Goal: Task Accomplishment & Management: Use online tool/utility

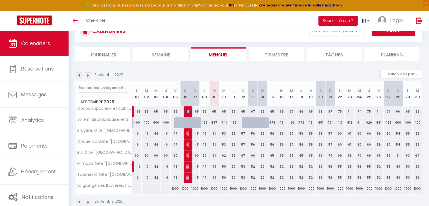
click at [88, 76] on img at bounding box center [88, 75] width 6 height 6
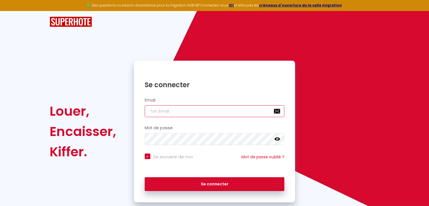
click at [188, 107] on input "email" at bounding box center [215, 111] width 140 height 12
type input "c"
checkbox input "true"
type input "co"
checkbox input "true"
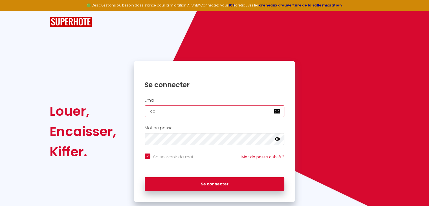
type input "con"
checkbox input "true"
type input "cont"
checkbox input "true"
type input "conta"
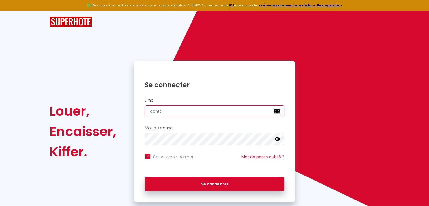
checkbox input "true"
type input "contac"
checkbox input "true"
type input "contact"
checkbox input "true"
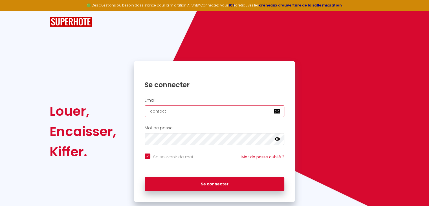
type input "contact@"
checkbox input "true"
type input "contact@l"
checkbox input "true"
type input "contact@lo"
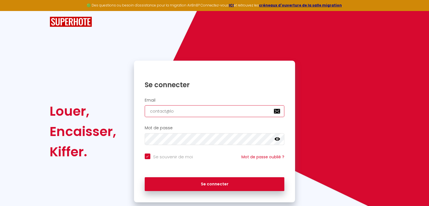
checkbox input "true"
type input "contact@log"
checkbox input "true"
type input "contact@logi"
checkbox input "true"
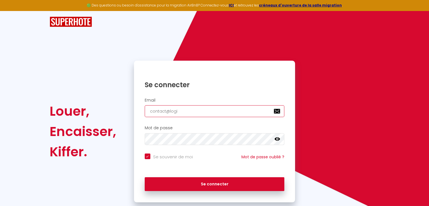
type input "contact@logis"
checkbox input "true"
type input "contact@logis-"
checkbox input "true"
type input "contact@logis-c"
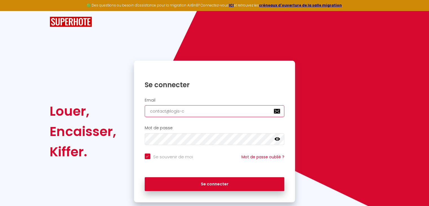
checkbox input "true"
type input "contact@logis-co"
checkbox input "true"
type input "contact@logis-con"
checkbox input "true"
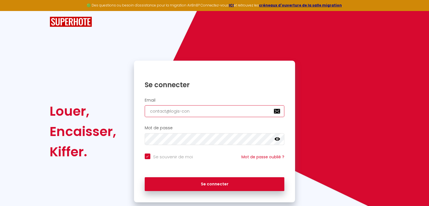
type input "contact@logis-conc"
checkbox input "true"
type input "contact@logis-conci"
checkbox input "true"
type input "contact@logis-concie"
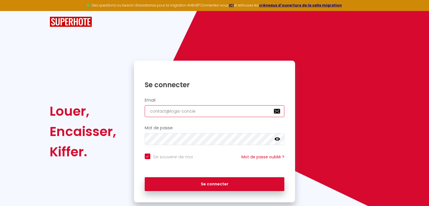
checkbox input "true"
type input "contact@logis-concier"
checkbox input "true"
type input "contact@logis-concierg"
checkbox input "true"
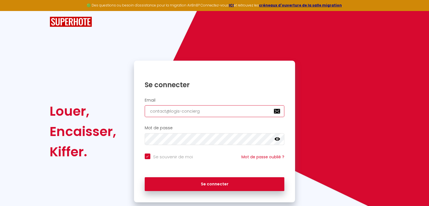
type input "contact@logis-concierge"
checkbox input "true"
type input "contact@logis-concierger"
checkbox input "true"
type input "contact@logis-conciergeri"
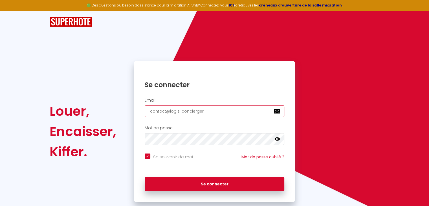
checkbox input "true"
type input "contact@logis-conciergerie"
checkbox input "true"
type input "contact@logis-conciergerie."
checkbox input "true"
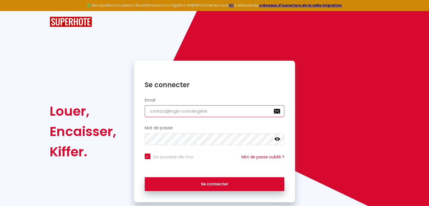
type input "contact@logis-conciergerie.f"
checkbox input "true"
type input "[EMAIL_ADDRESS][DOMAIN_NAME]"
checkbox input "true"
type input "[EMAIL_ADDRESS][DOMAIN_NAME]"
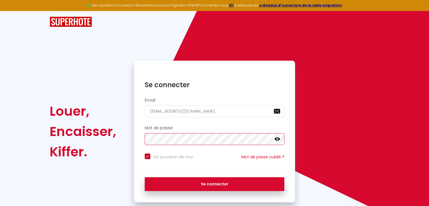
click at [145, 119] on button "Se connecter" at bounding box center [215, 184] width 140 height 14
checkbox input "true"
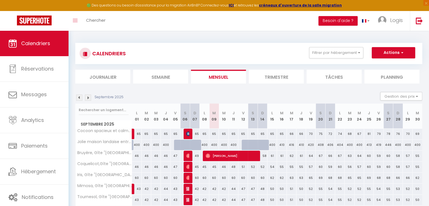
scroll to position [33, 0]
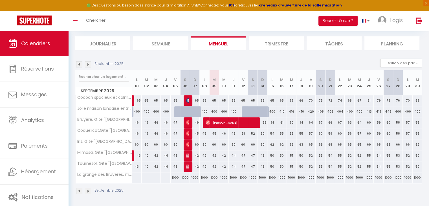
click at [89, 62] on img at bounding box center [88, 64] width 6 height 6
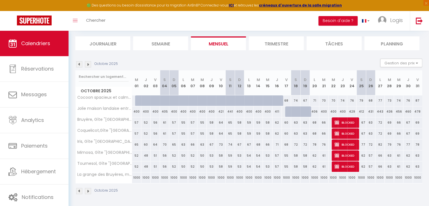
click at [151, 55] on section "Octobre 2025 Gestion des prix Nb Nuits minimum Règles Disponibilité Octobre 202…" at bounding box center [248, 126] width 347 height 147
click at [81, 63] on img at bounding box center [79, 64] width 6 height 6
